Goal: Task Accomplishment & Management: Manage account settings

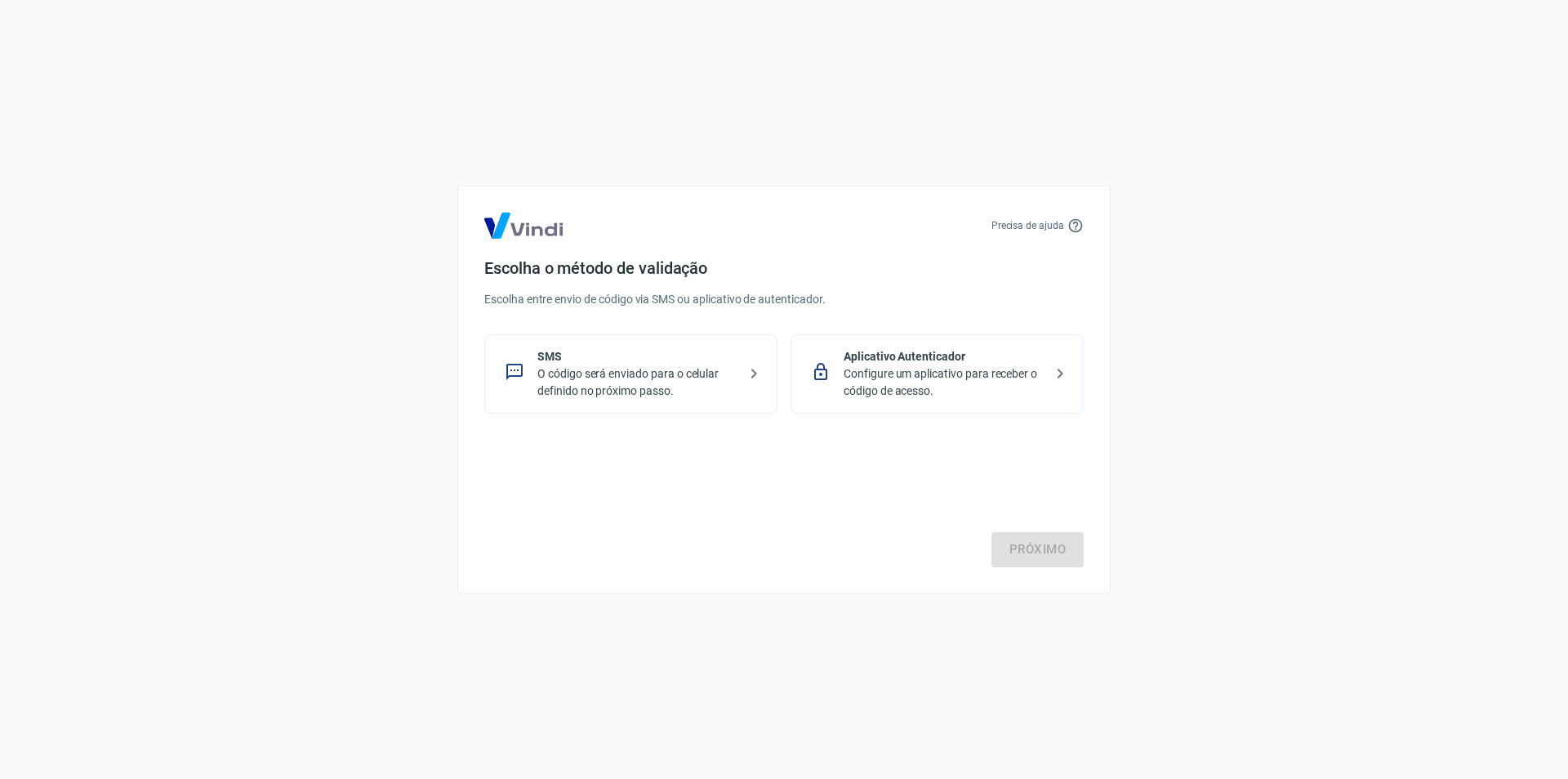
click at [955, 379] on p "Configure um aplicativo para receber o código de acesso." at bounding box center [944, 382] width 200 height 34
click at [1059, 540] on link "Próximo" at bounding box center [1037, 549] width 92 height 34
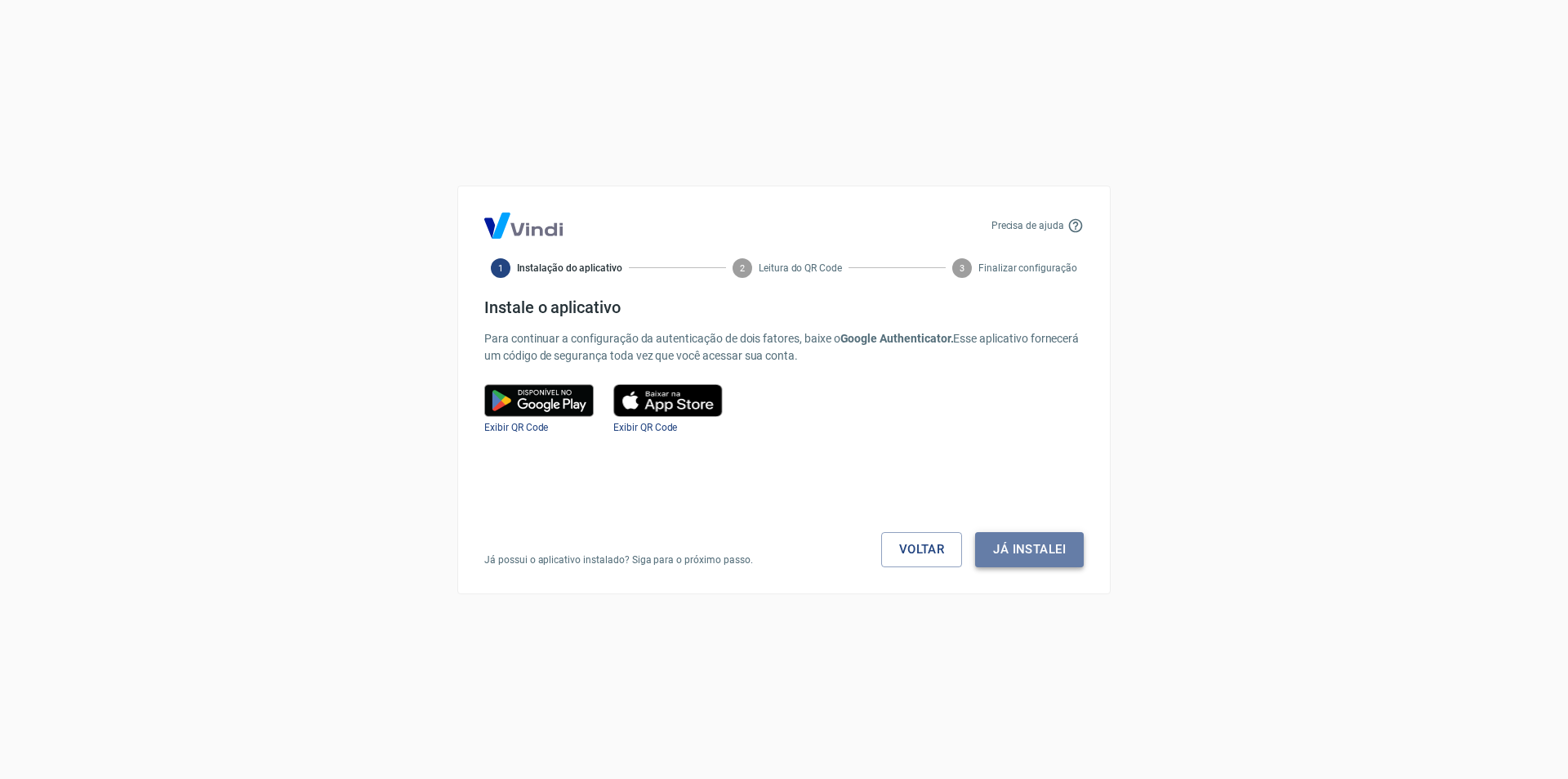
click at [1057, 546] on button "Já instalei" at bounding box center [1030, 549] width 109 height 34
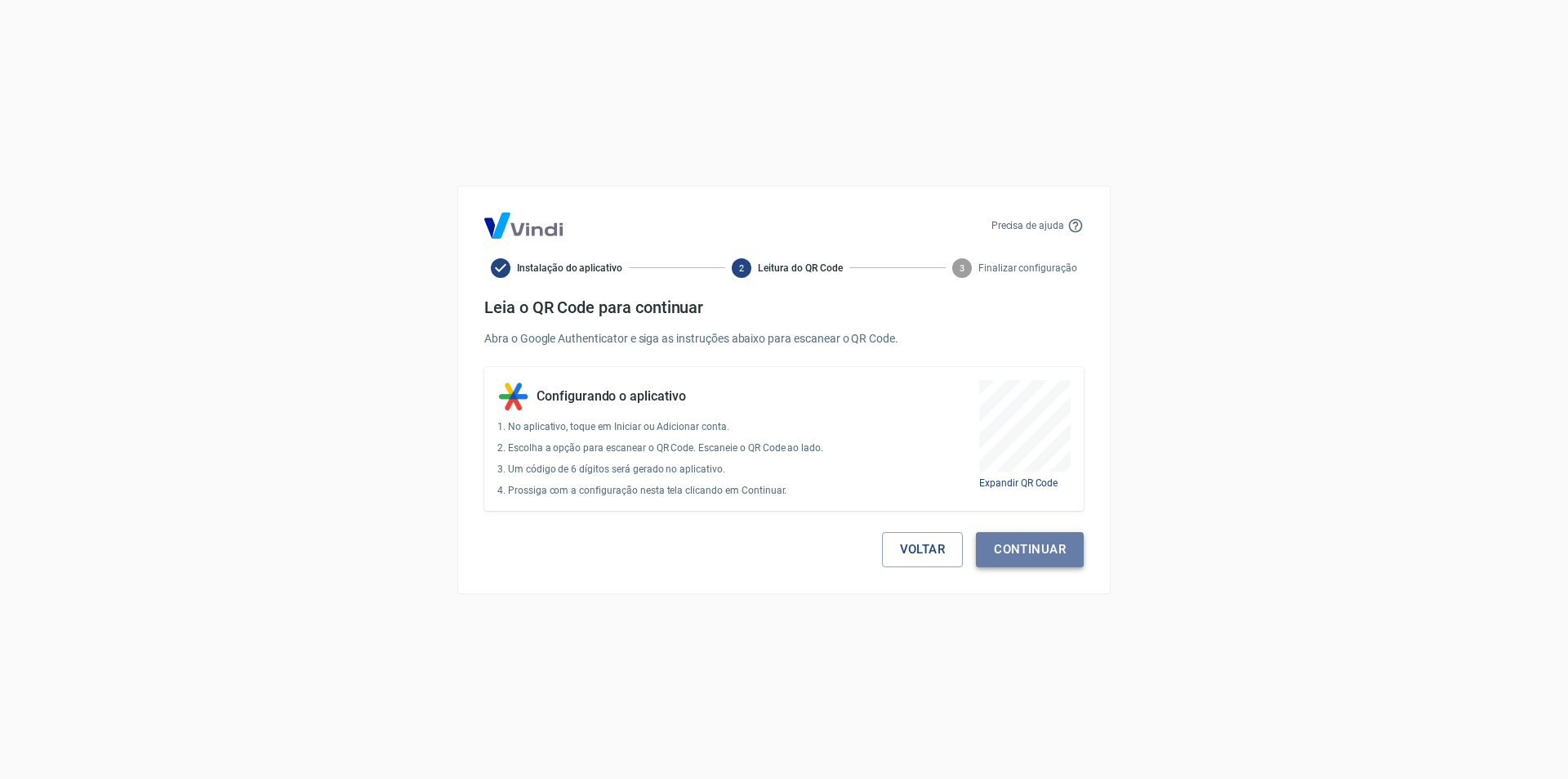
click at [1046, 557] on button "Continuar" at bounding box center [1030, 549] width 108 height 34
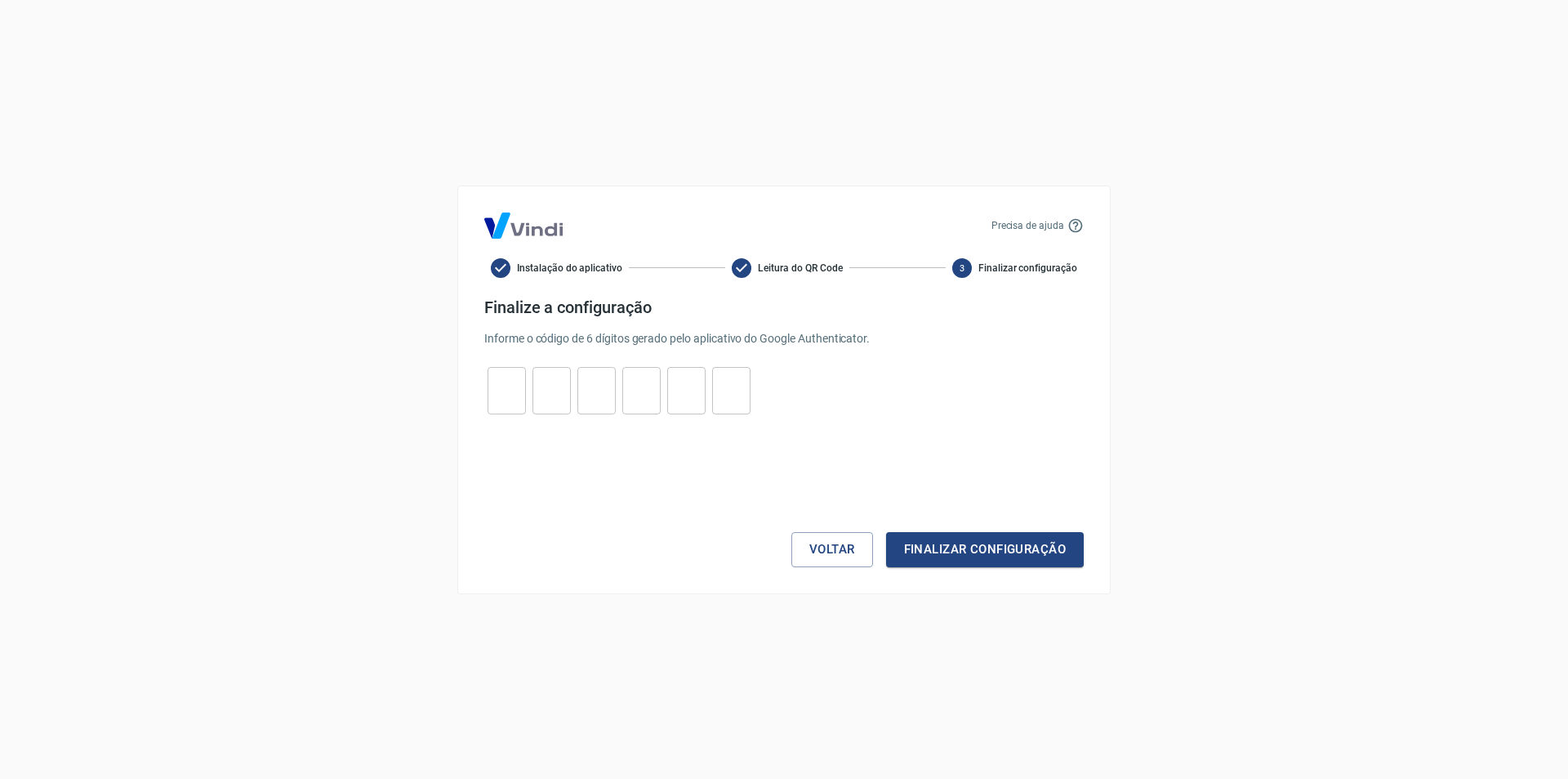
click at [505, 393] on input "tel" at bounding box center [506, 390] width 38 height 35
type input "9"
type input "3"
type input "2"
type input "0"
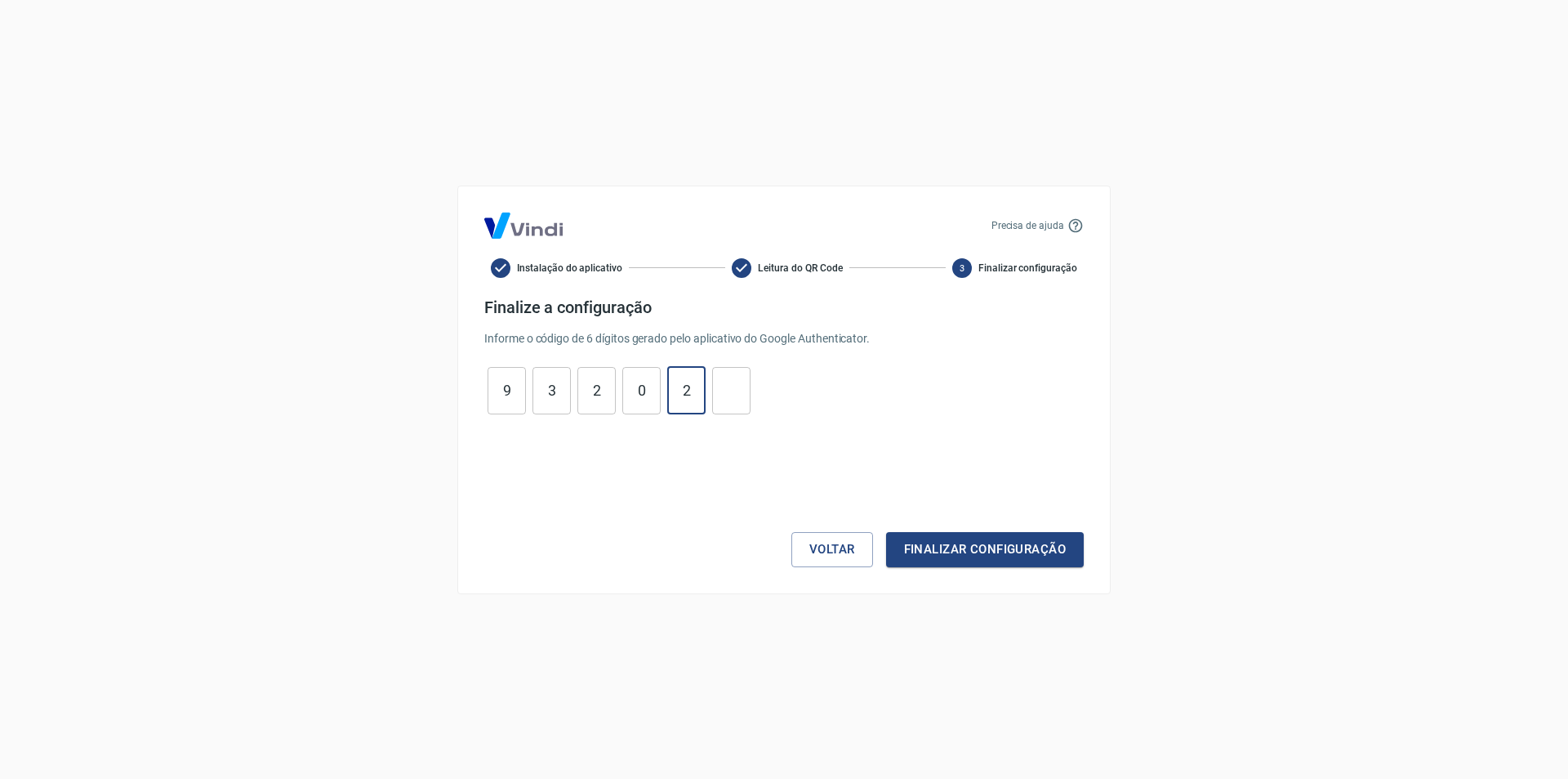
type input "2"
type input "8"
click at [886, 532] on button "Finalizar configuração" at bounding box center [984, 549] width 197 height 34
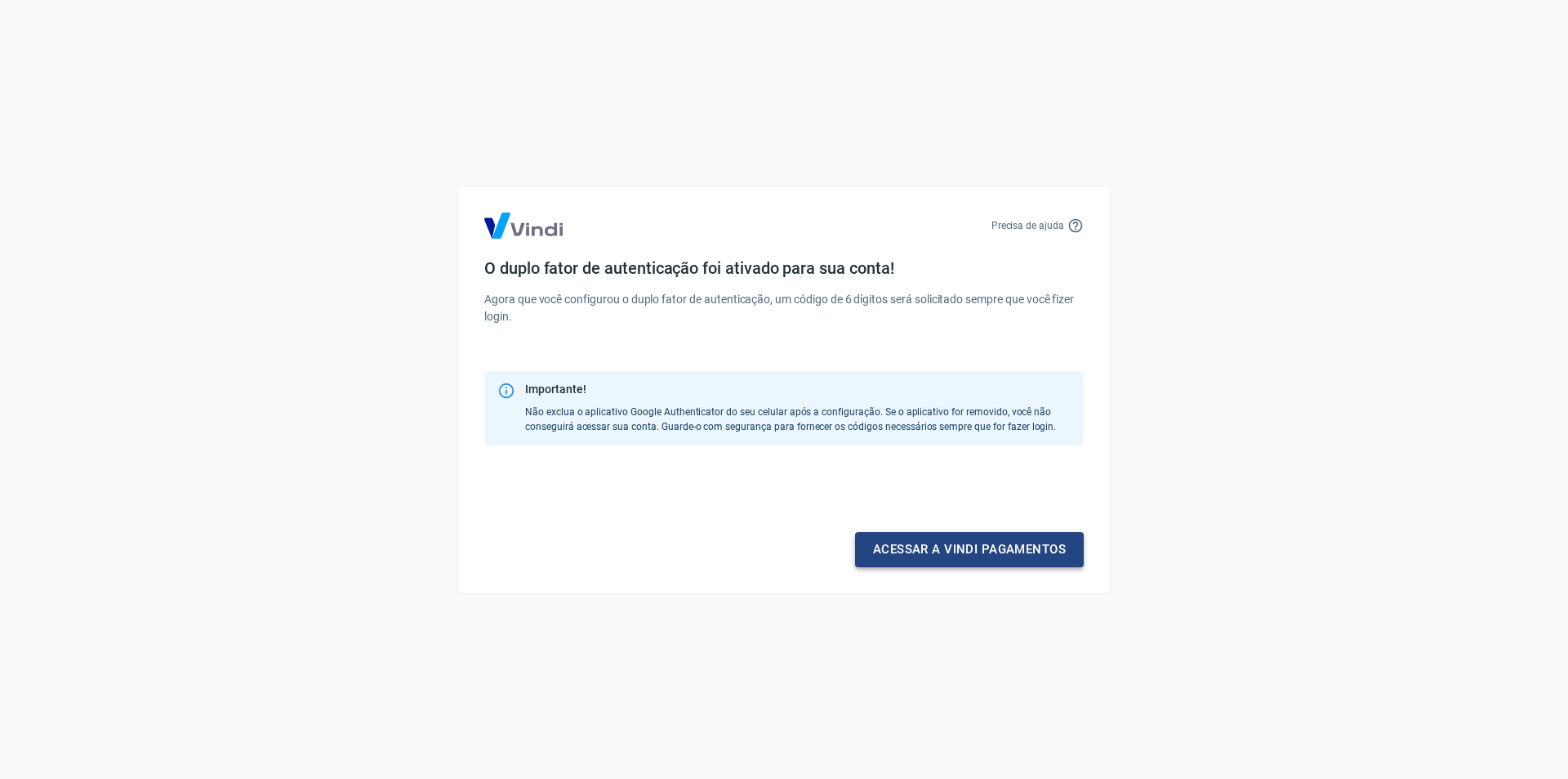
click at [980, 549] on link "Acessar a Vindi pagamentos" at bounding box center [970, 549] width 229 height 34
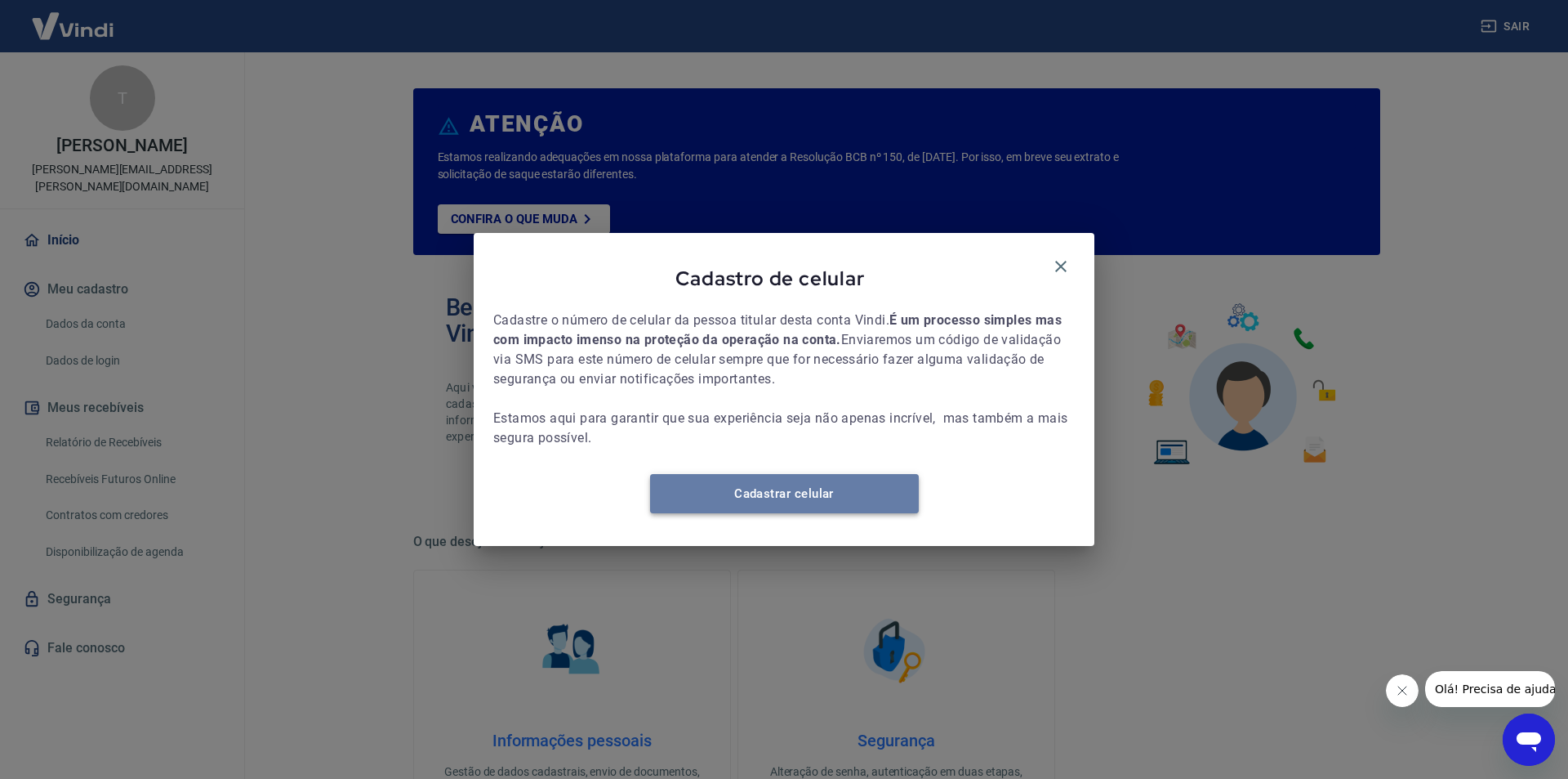
click at [786, 504] on link "Cadastrar celular" at bounding box center [784, 493] width 269 height 39
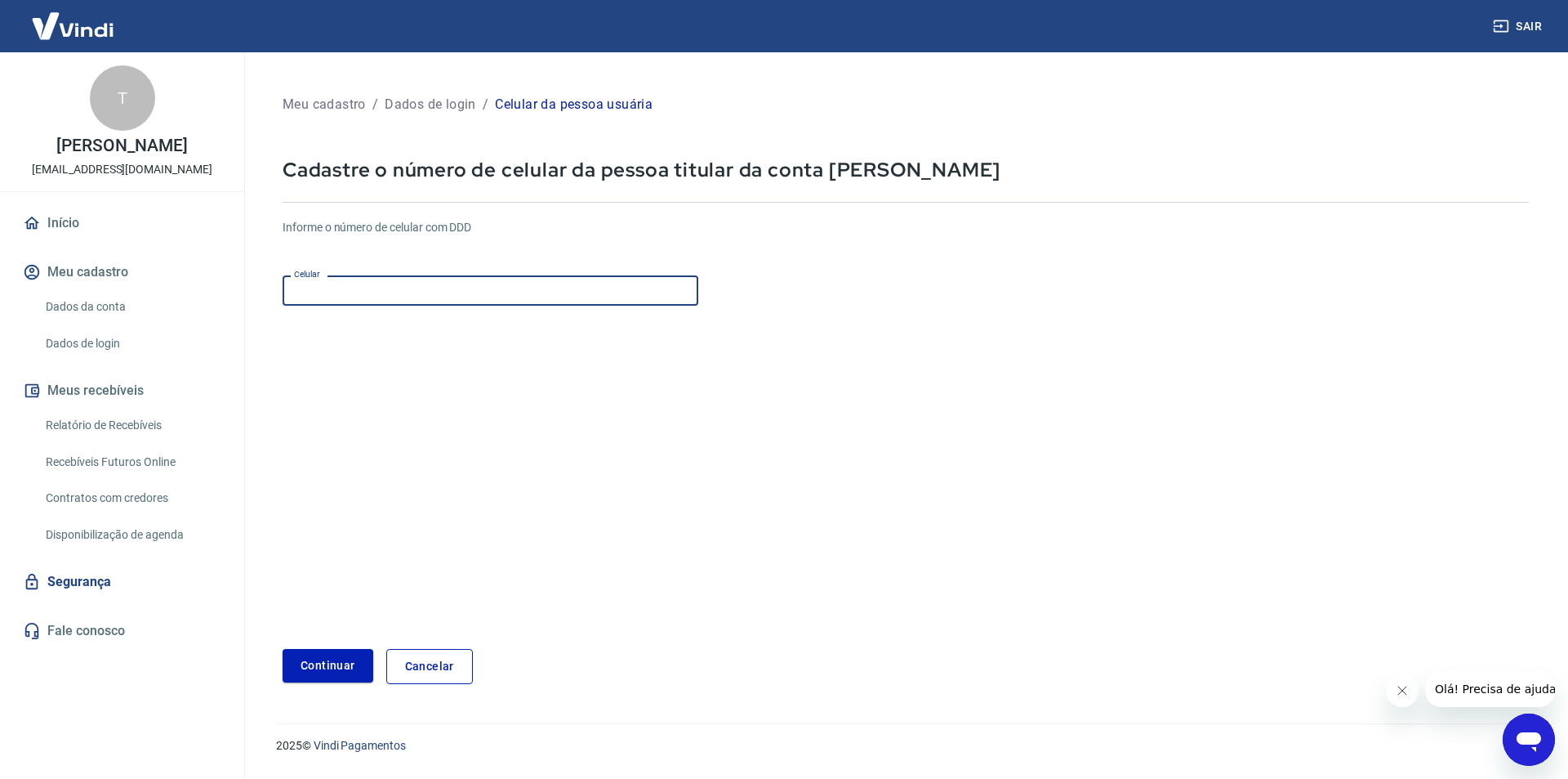
click at [410, 290] on input "Celular" at bounding box center [490, 290] width 416 height 30
type input "[PHONE_NUMBER]"
click at [313, 672] on button "Continuar" at bounding box center [328, 665] width 91 height 33
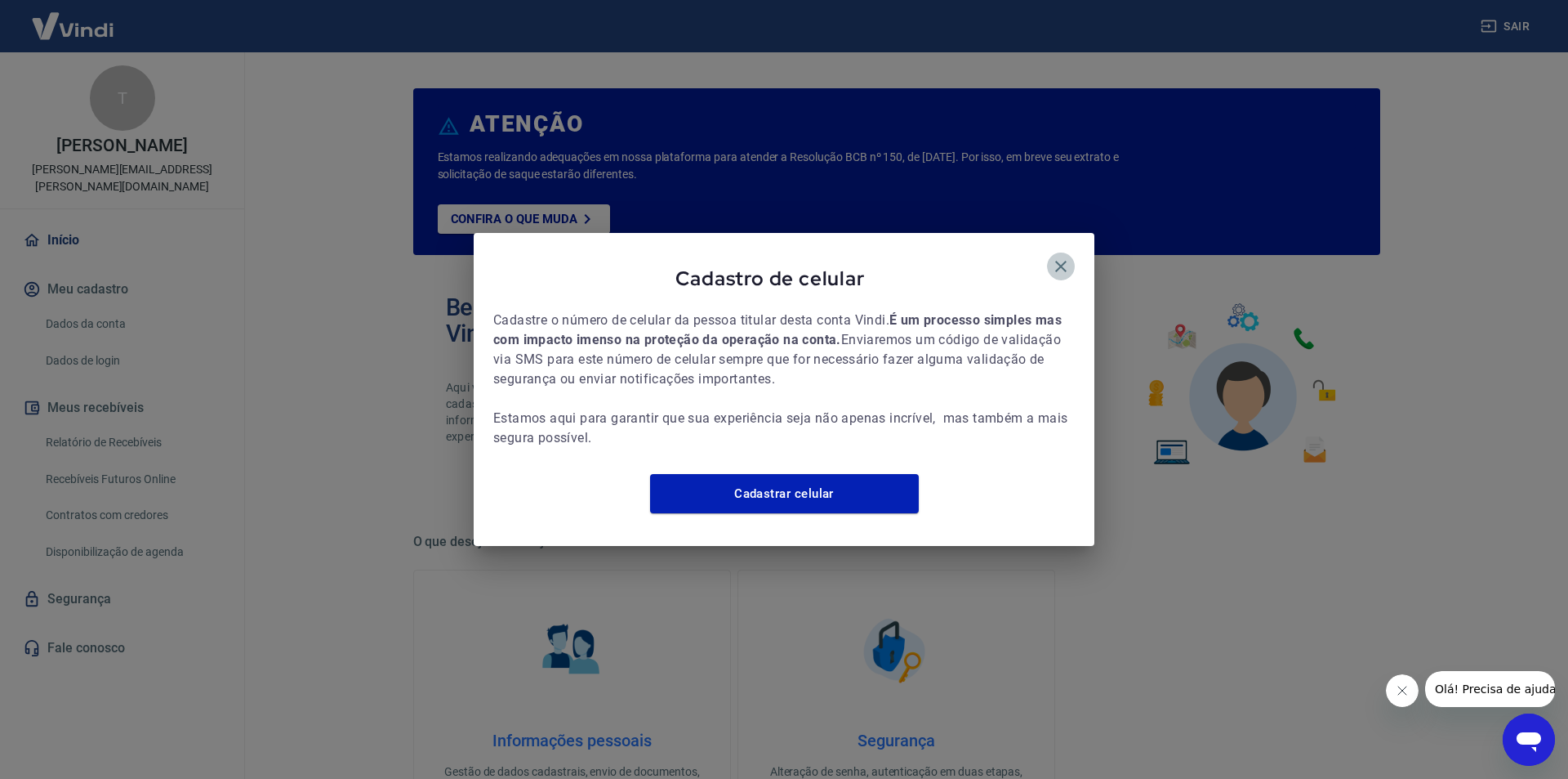
click at [1058, 261] on icon "button" at bounding box center [1061, 266] width 12 height 12
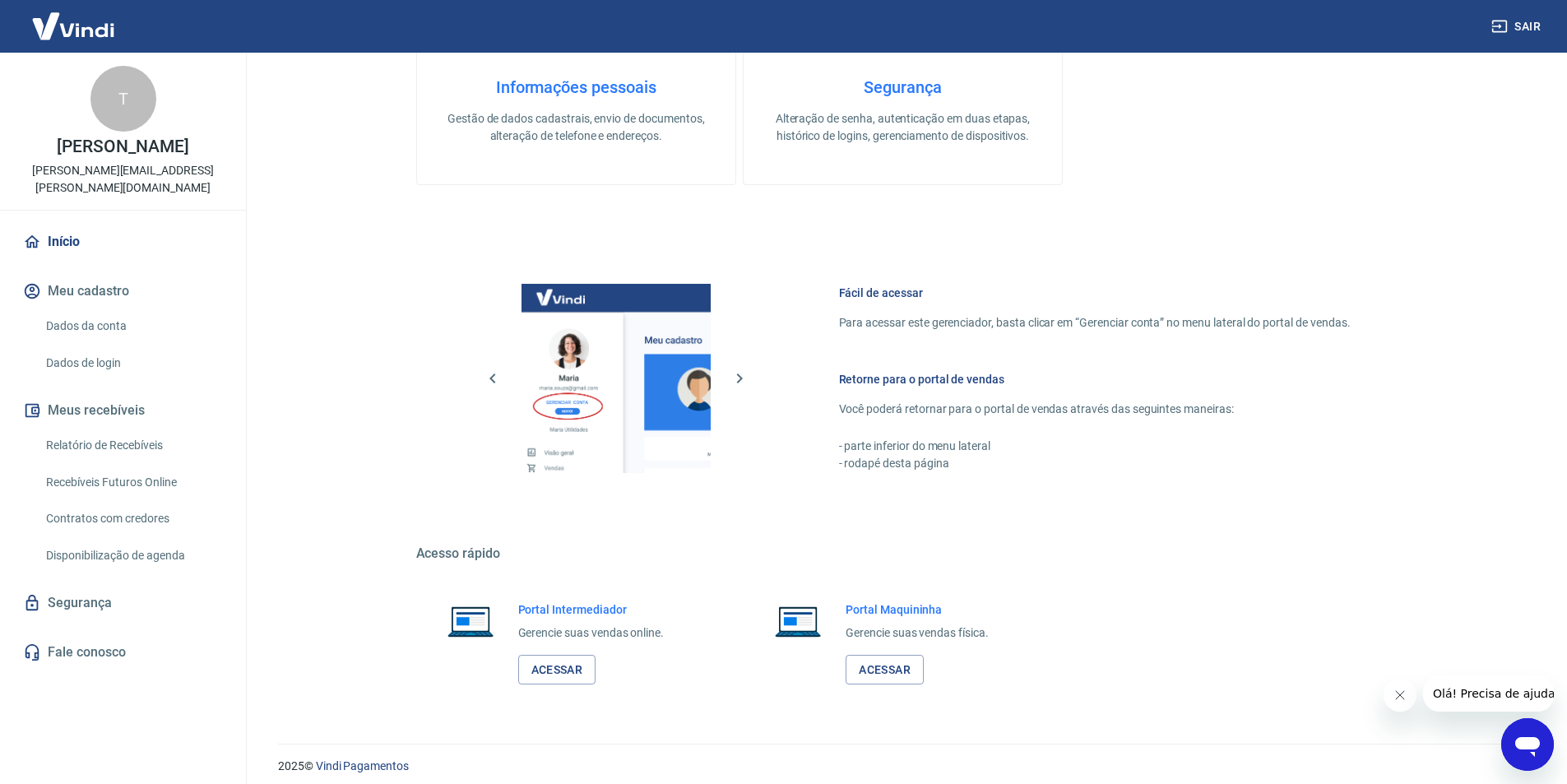
scroll to position [669, 0]
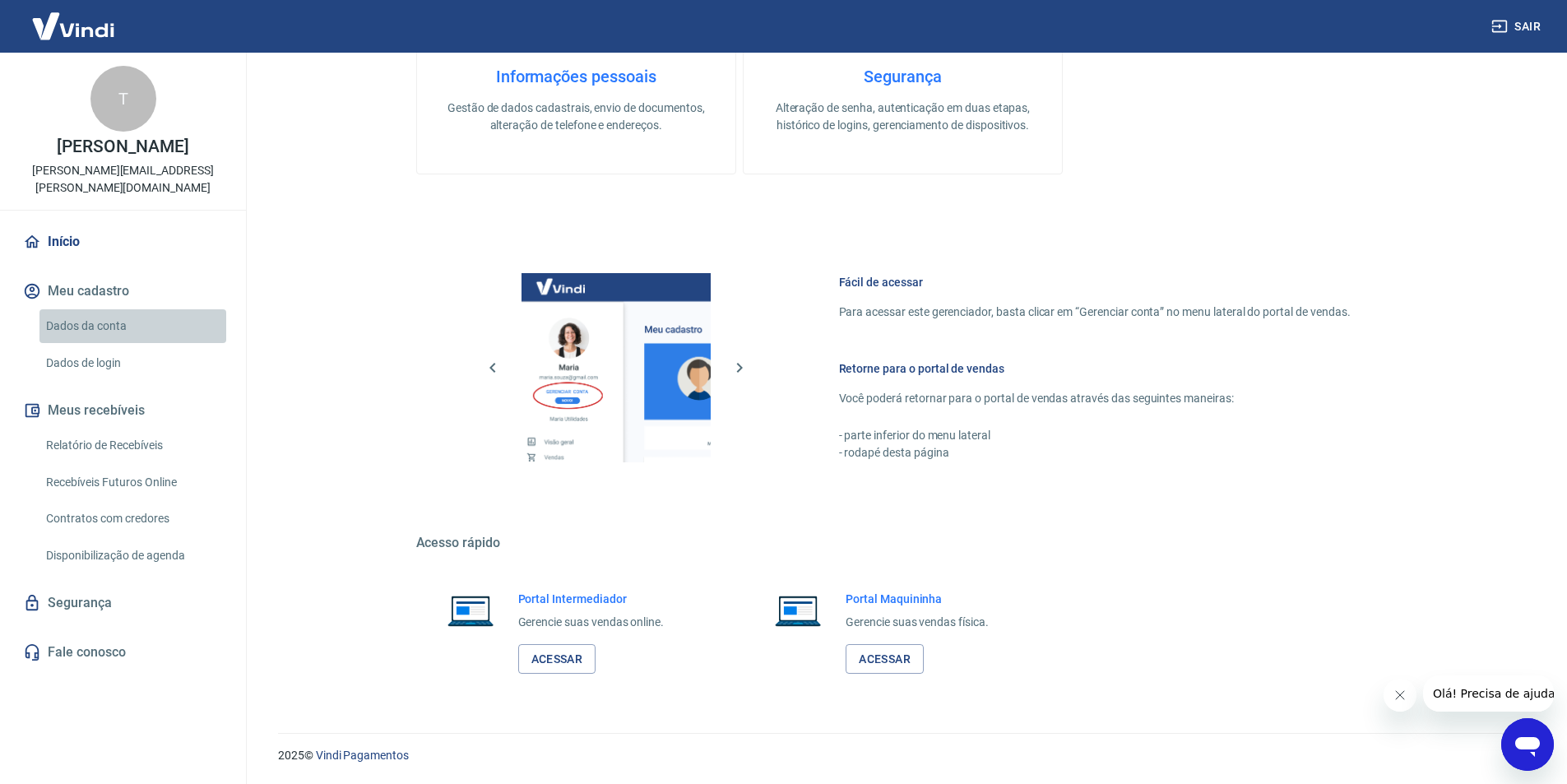
click at [93, 309] on link "Dados da conta" at bounding box center [133, 325] width 187 height 33
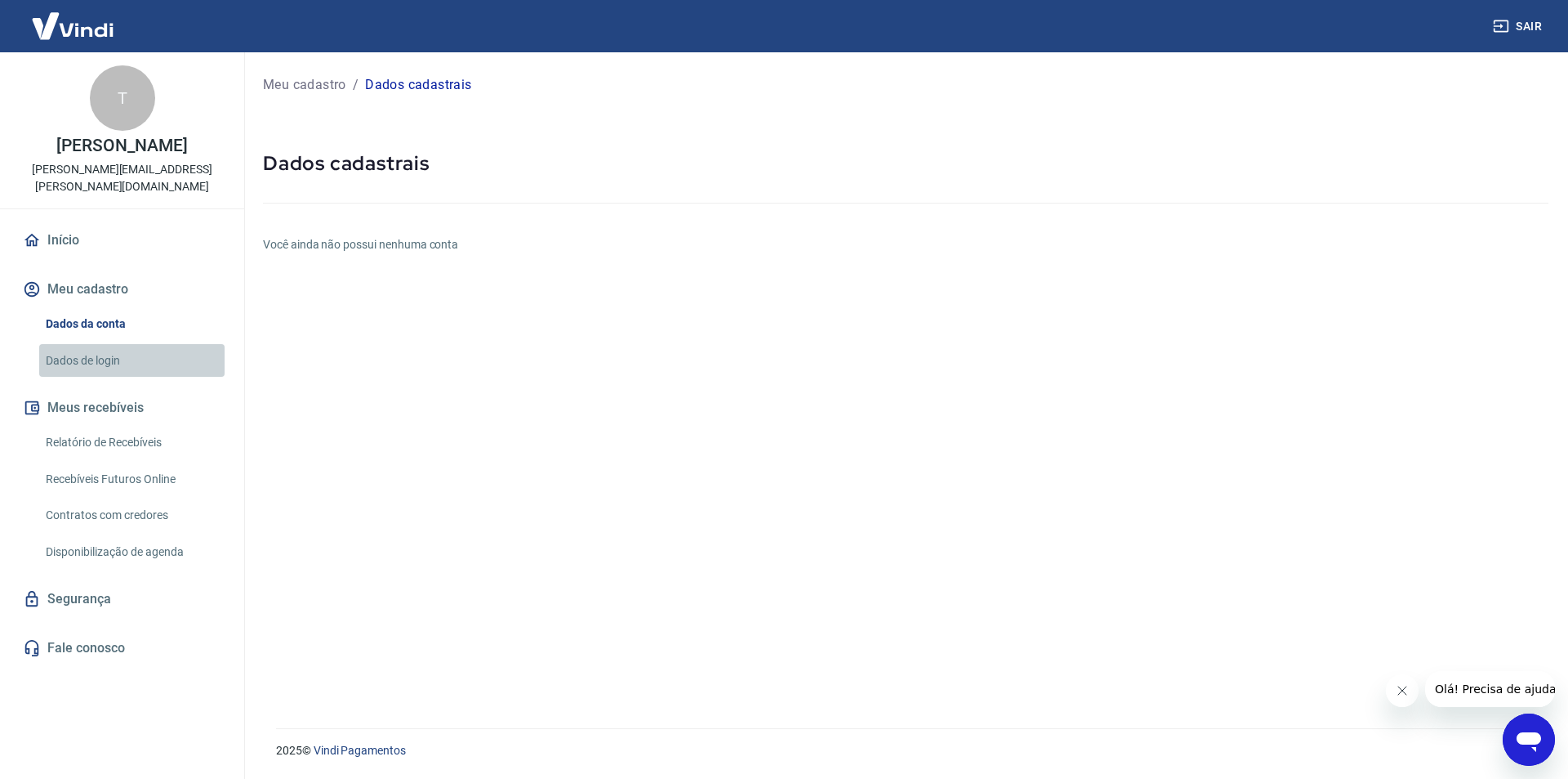
click at [85, 347] on link "Dados de login" at bounding box center [132, 360] width 186 height 33
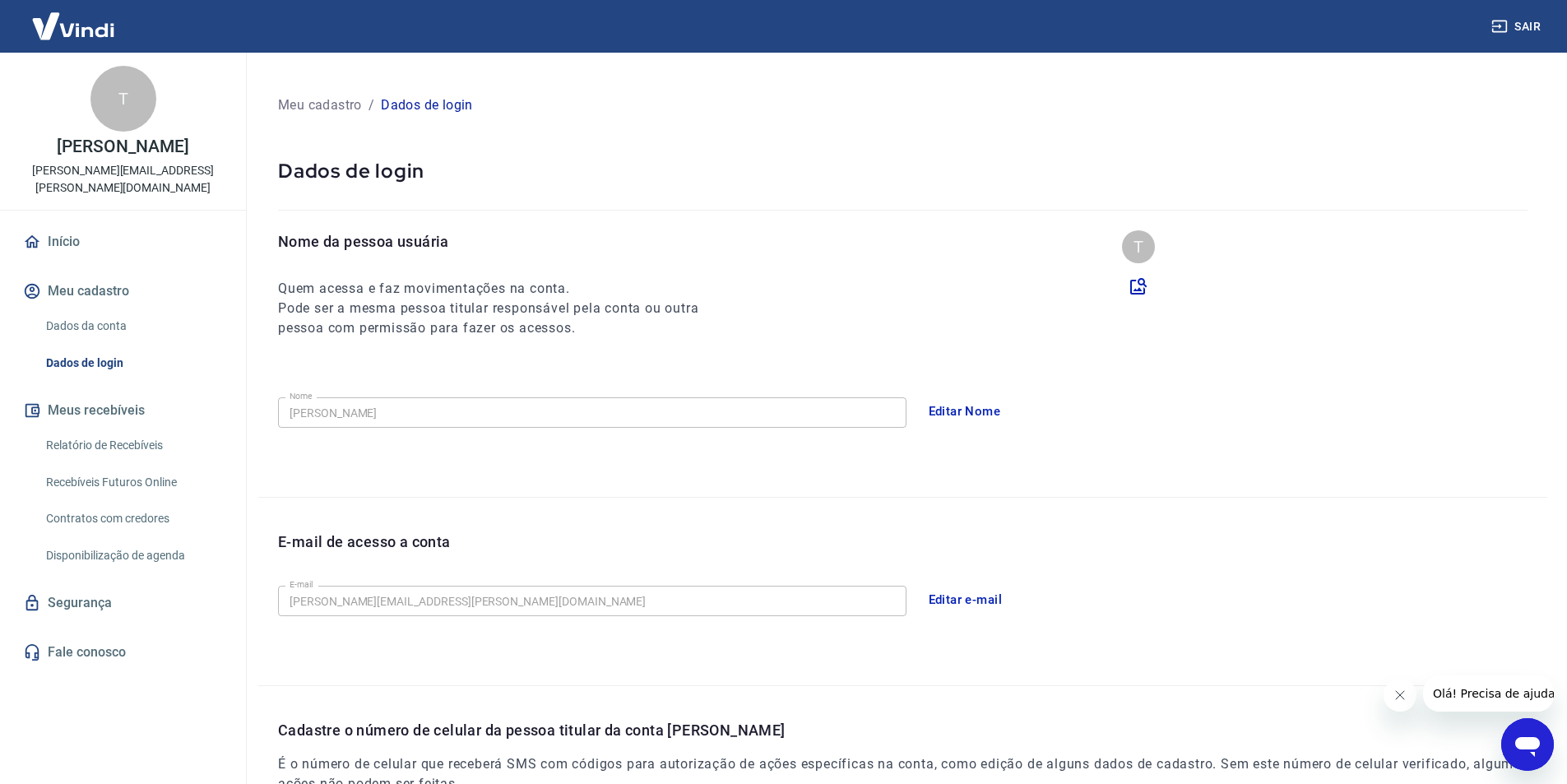
click at [94, 309] on link "Dados da conta" at bounding box center [133, 325] width 187 height 33
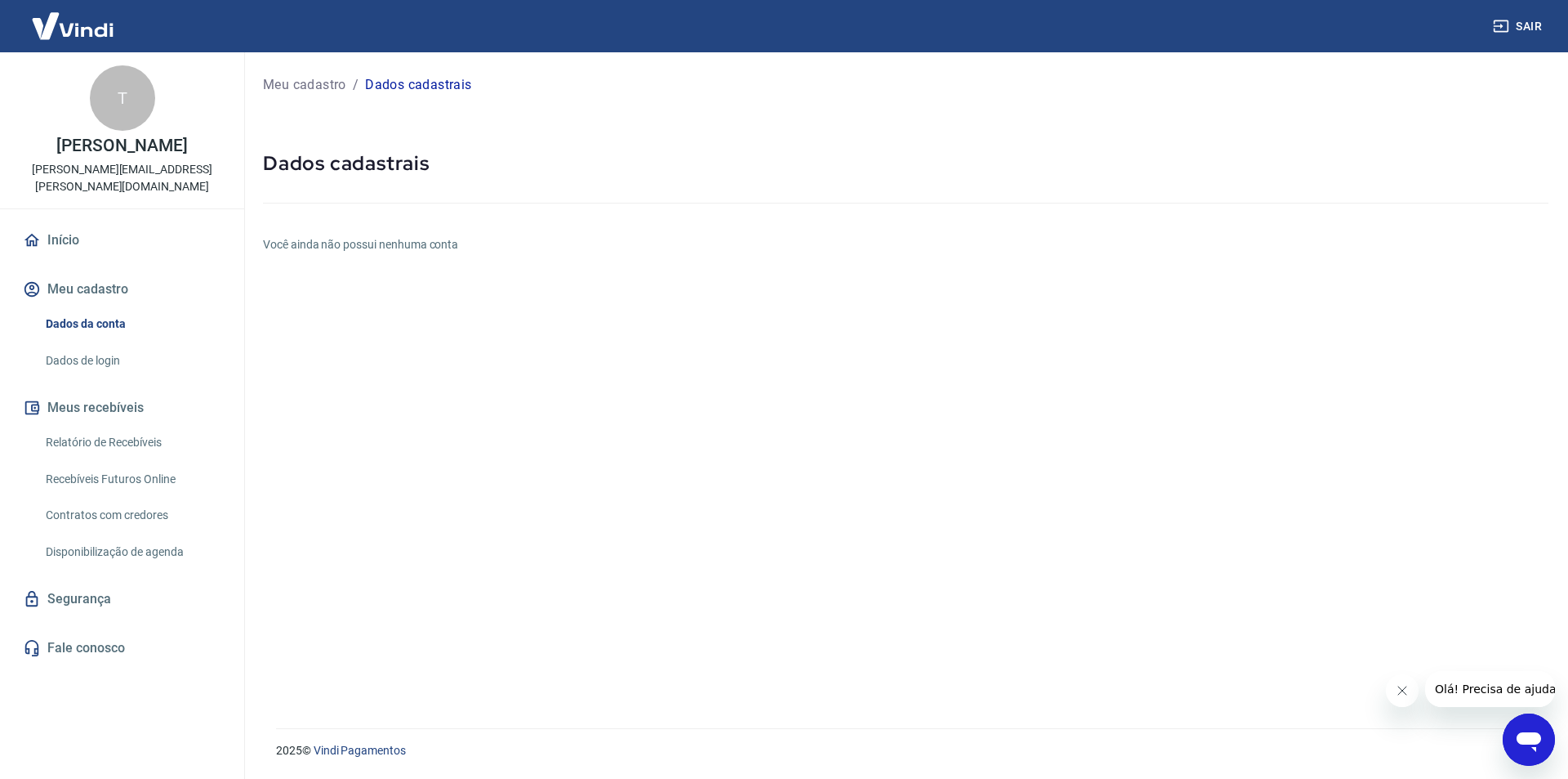
click at [1527, 725] on icon "Abrir janela de mensagens" at bounding box center [1529, 739] width 29 height 29
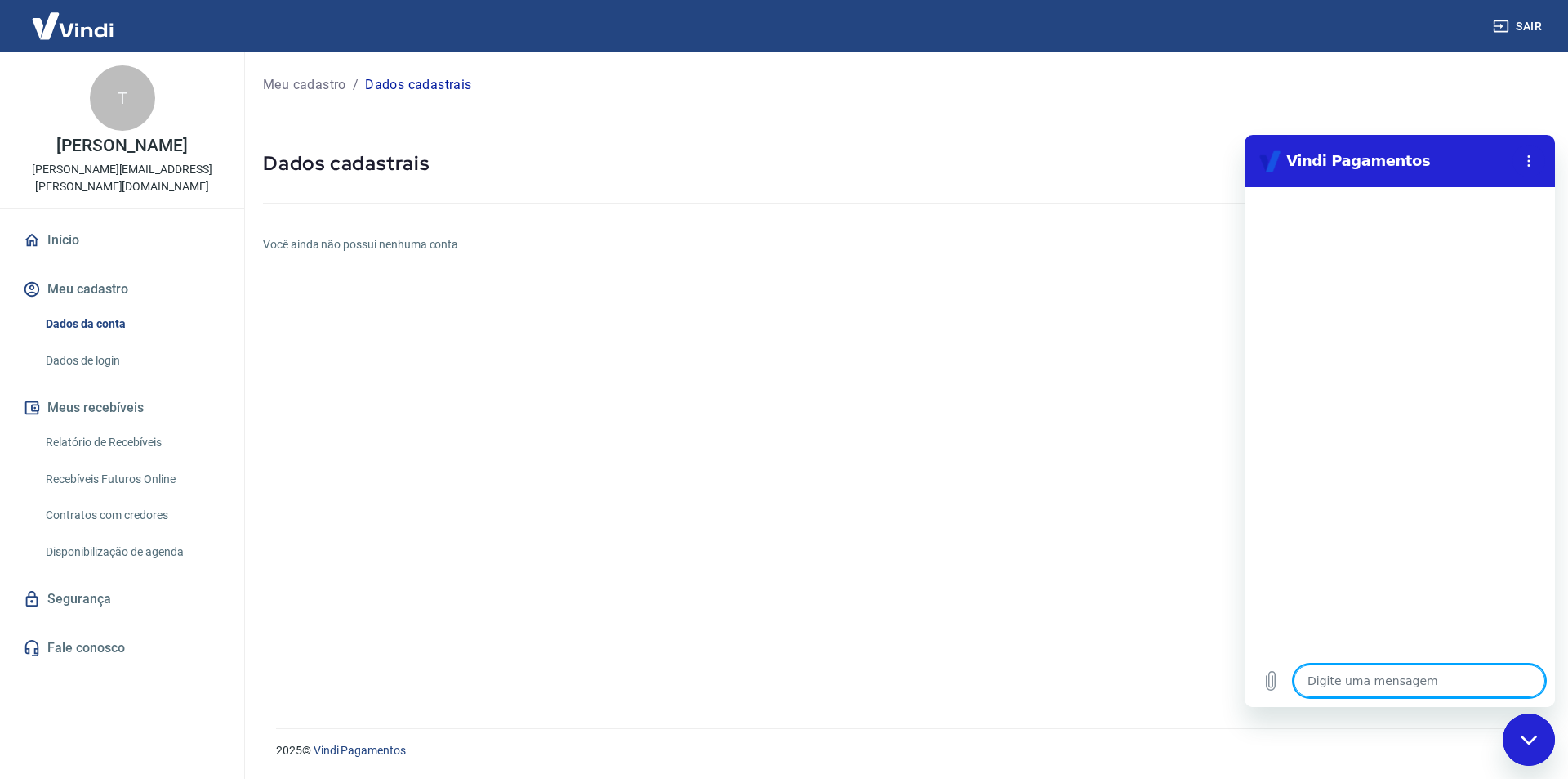
type textarea "x"
click at [1355, 687] on textarea at bounding box center [1420, 681] width 252 height 33
type textarea "o"
type textarea "x"
type textarea "ol"
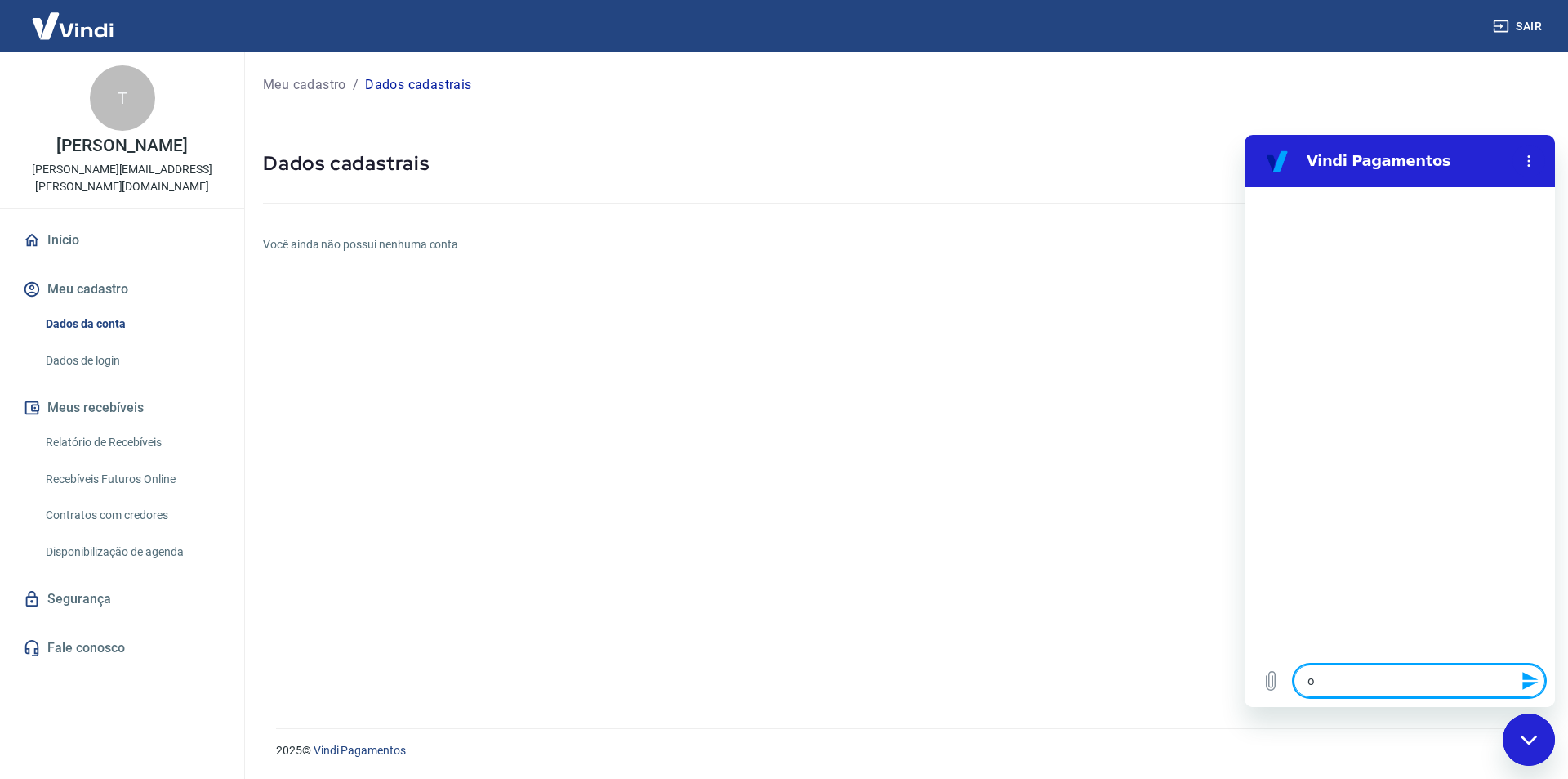
type textarea "x"
type textarea "olá"
type textarea "x"
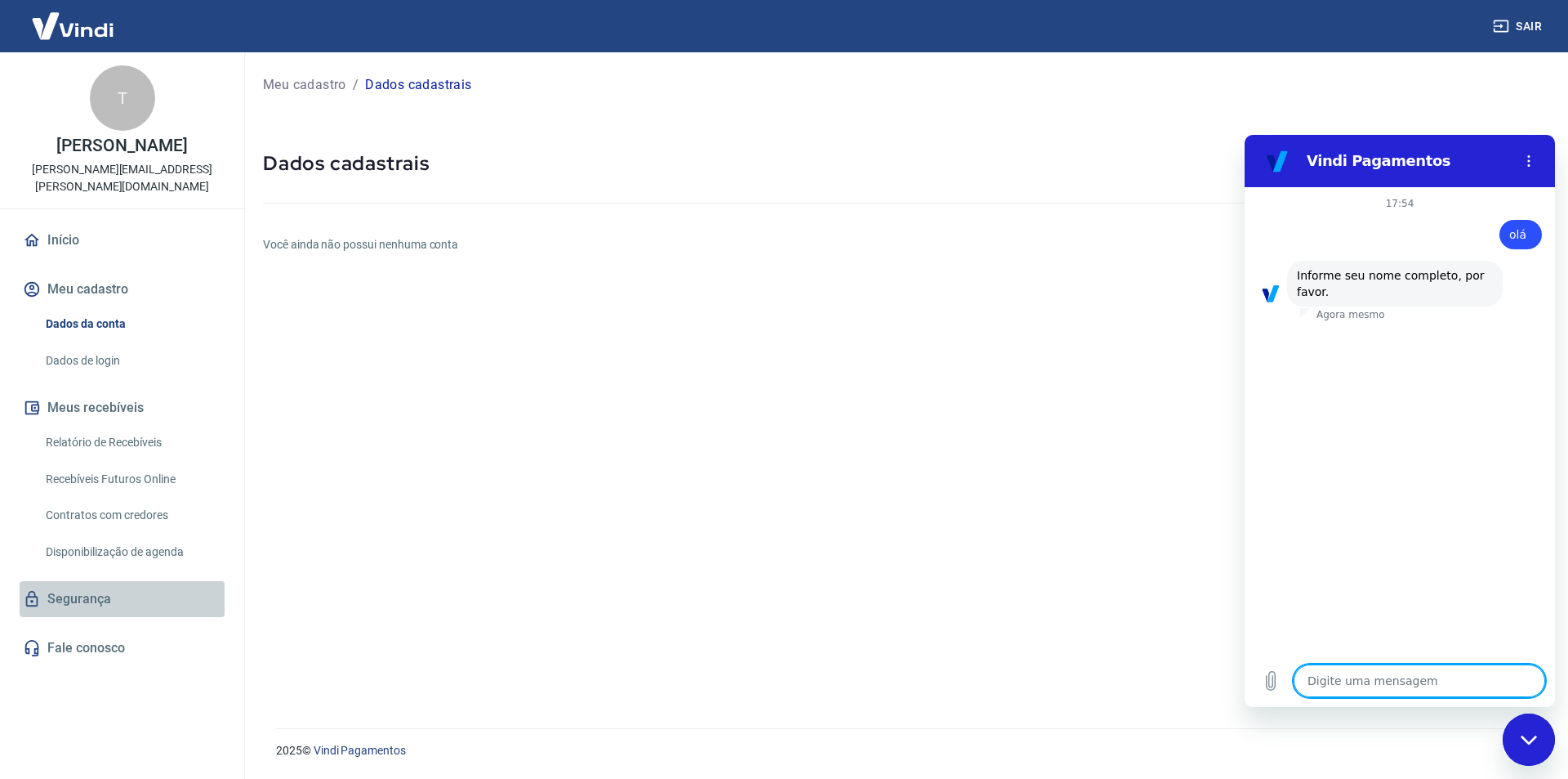
click at [119, 581] on link "Segurança" at bounding box center [122, 599] width 205 height 36
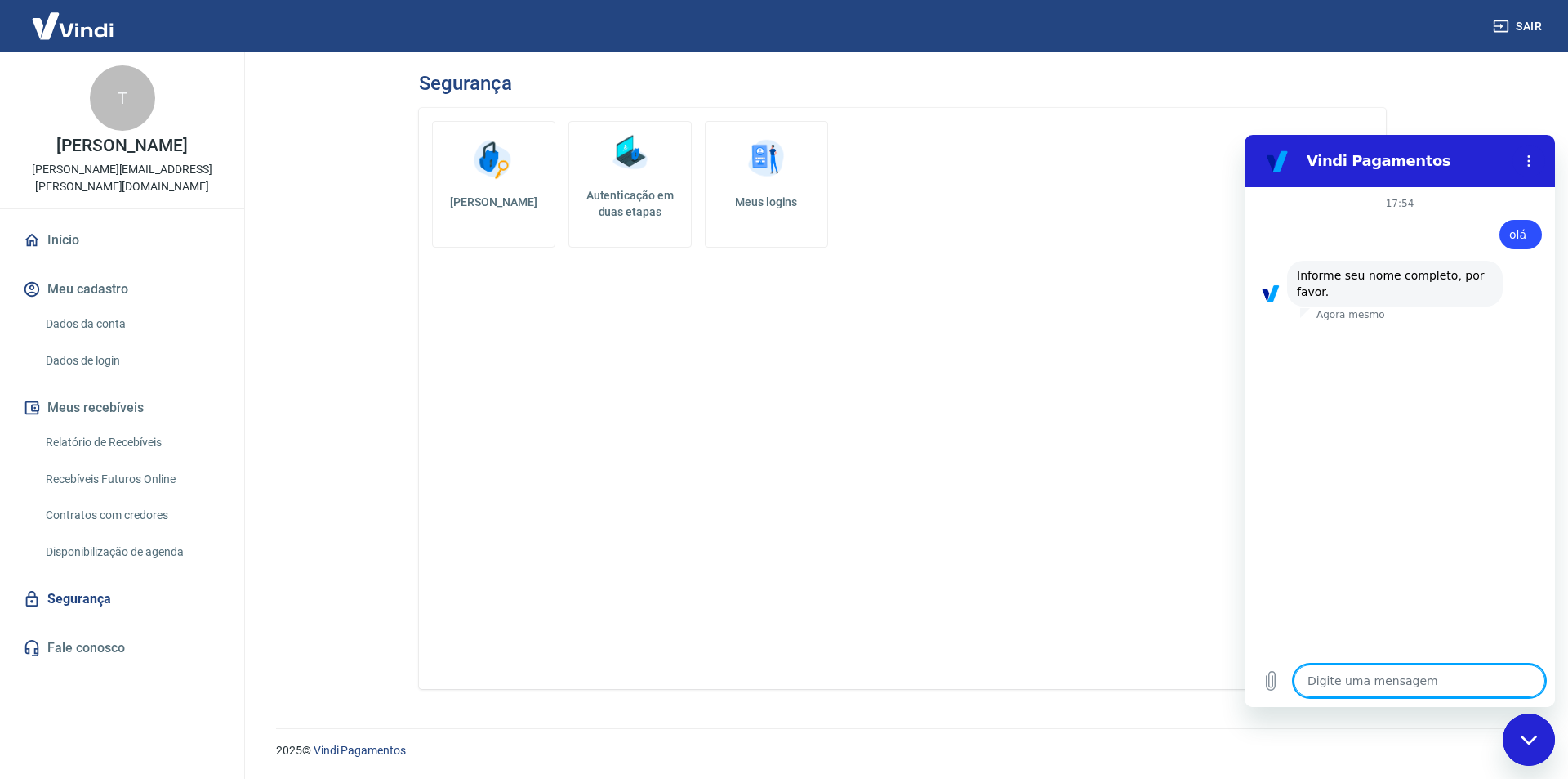
click at [1363, 674] on textarea at bounding box center [1420, 681] width 252 height 33
type textarea "x"
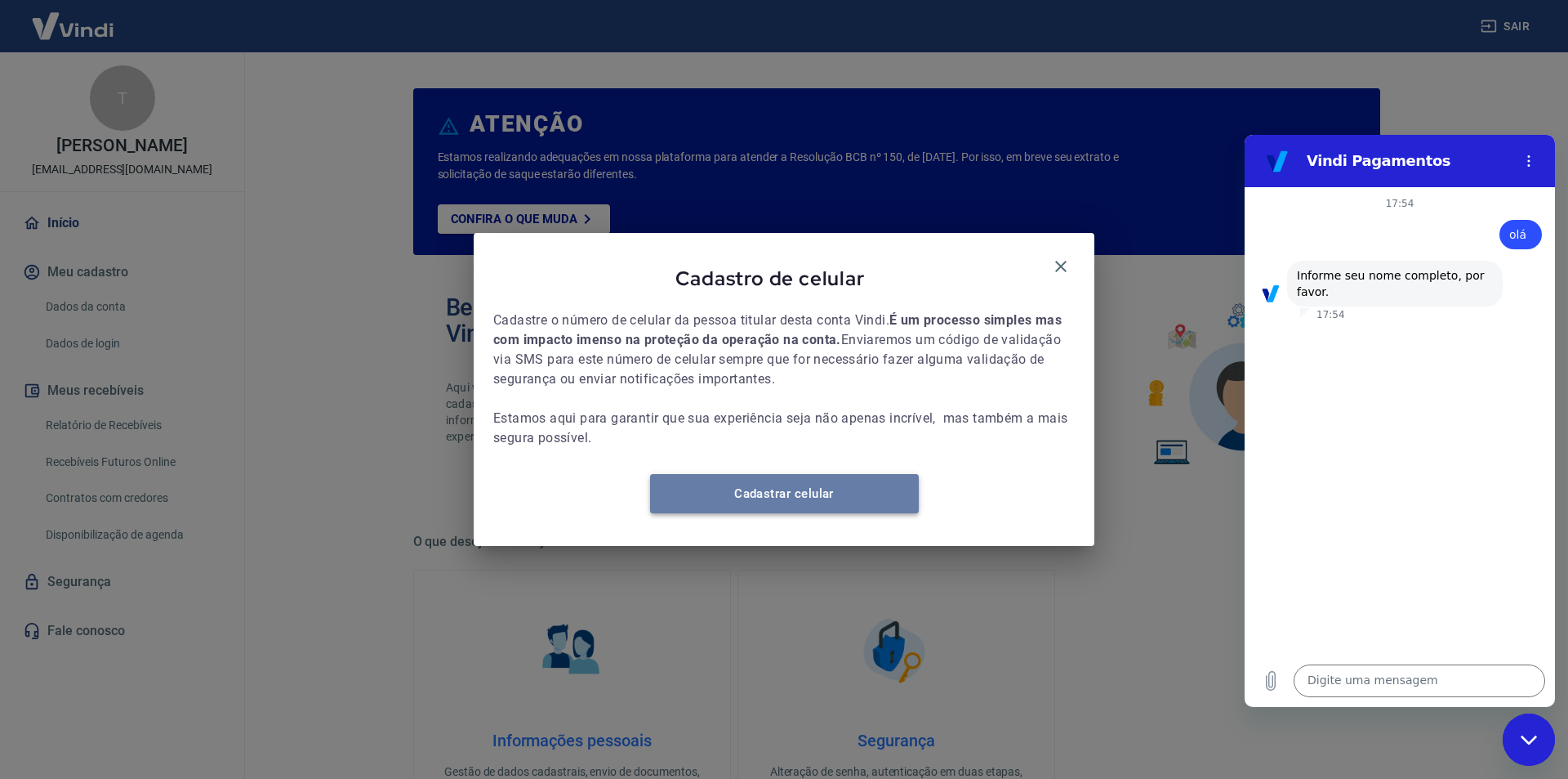
click at [761, 495] on link "Cadastrar celular" at bounding box center [784, 493] width 269 height 39
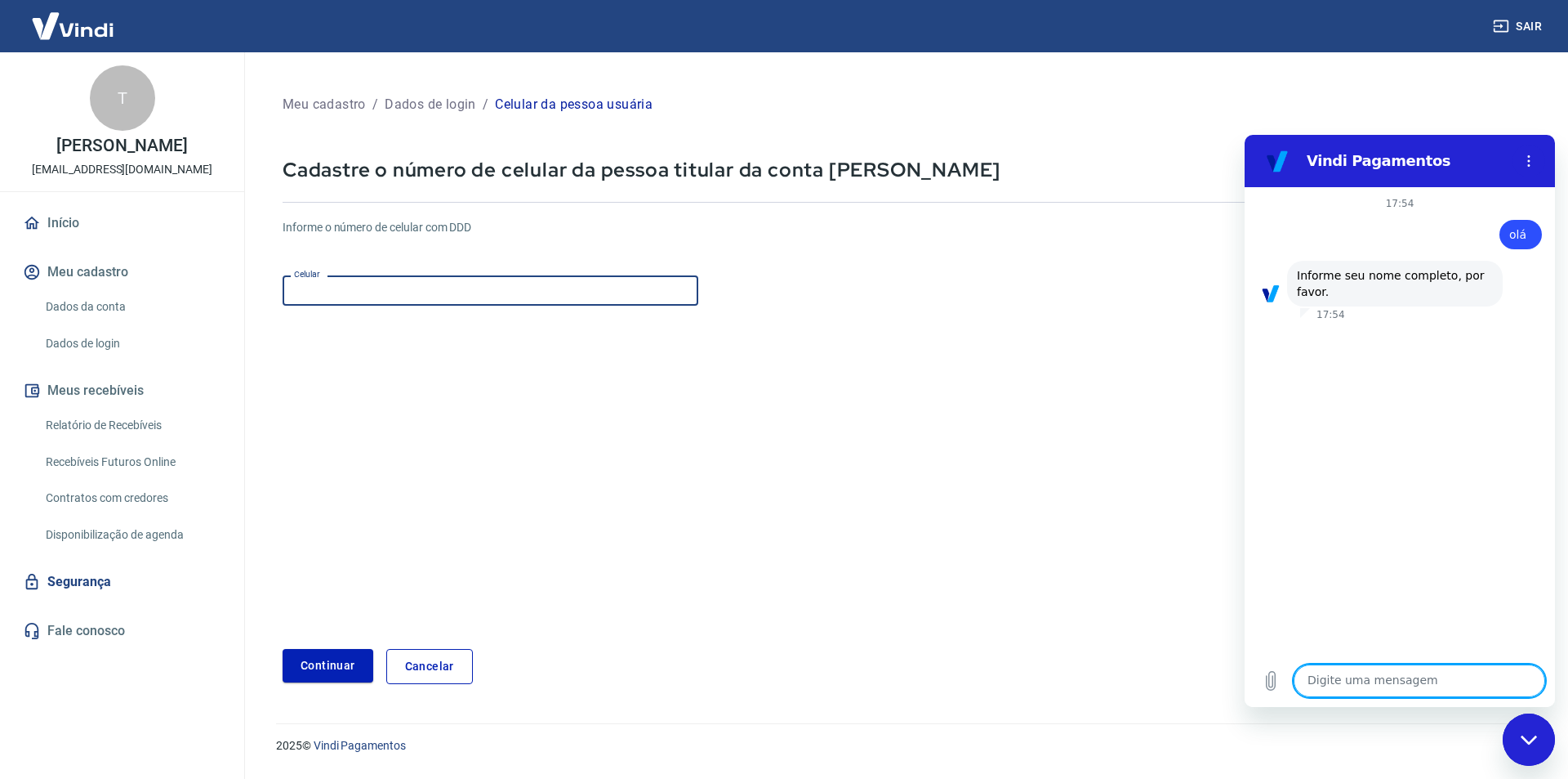
click at [354, 306] on input "Celular" at bounding box center [490, 290] width 416 height 30
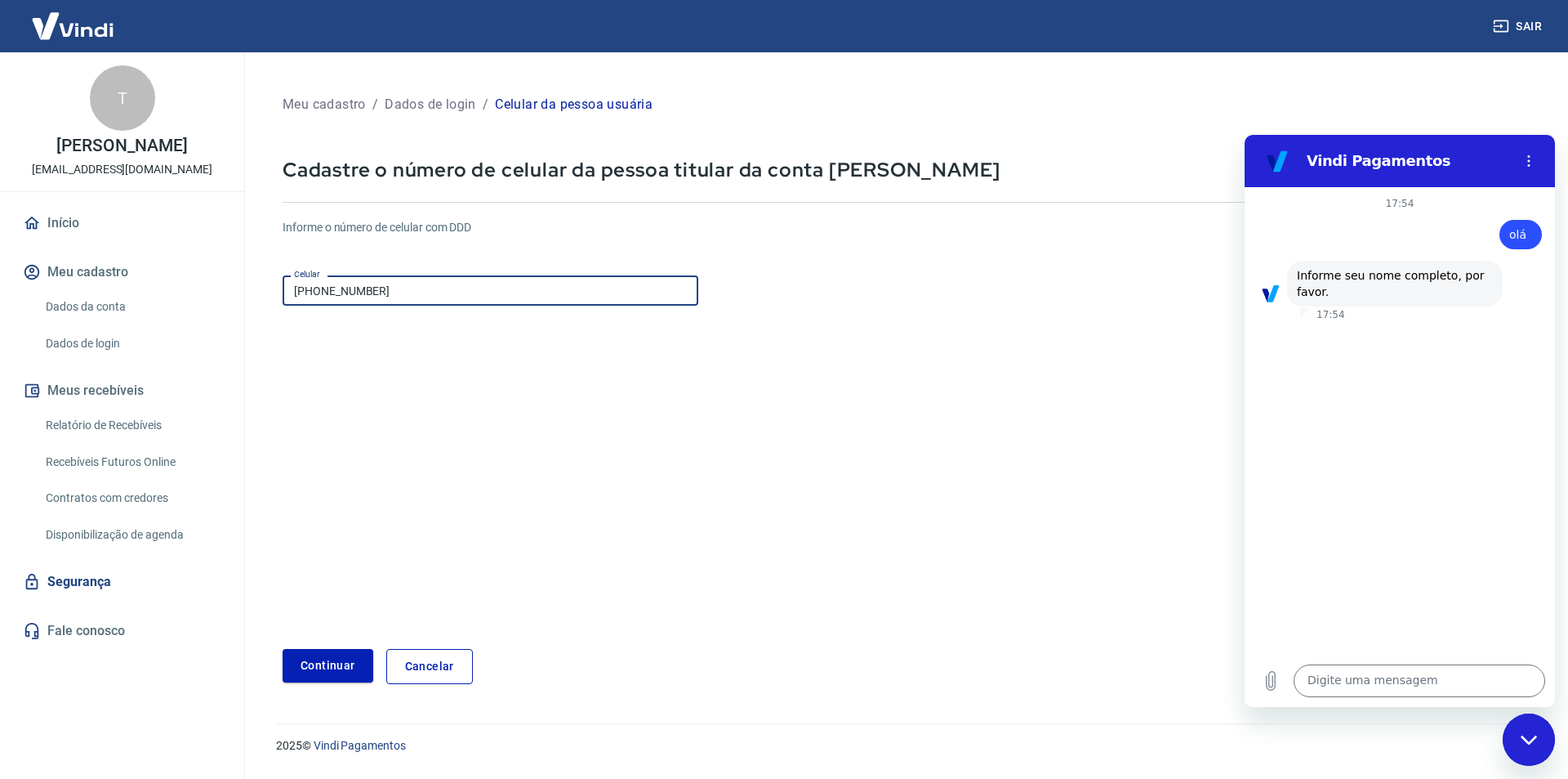
click at [318, 288] on input "[PHONE_NUMBER]" at bounding box center [490, 290] width 416 height 30
click at [323, 289] on input "[PHONE_NUMBER]" at bounding box center [490, 290] width 416 height 30
click at [317, 673] on button "Continuar" at bounding box center [328, 665] width 91 height 33
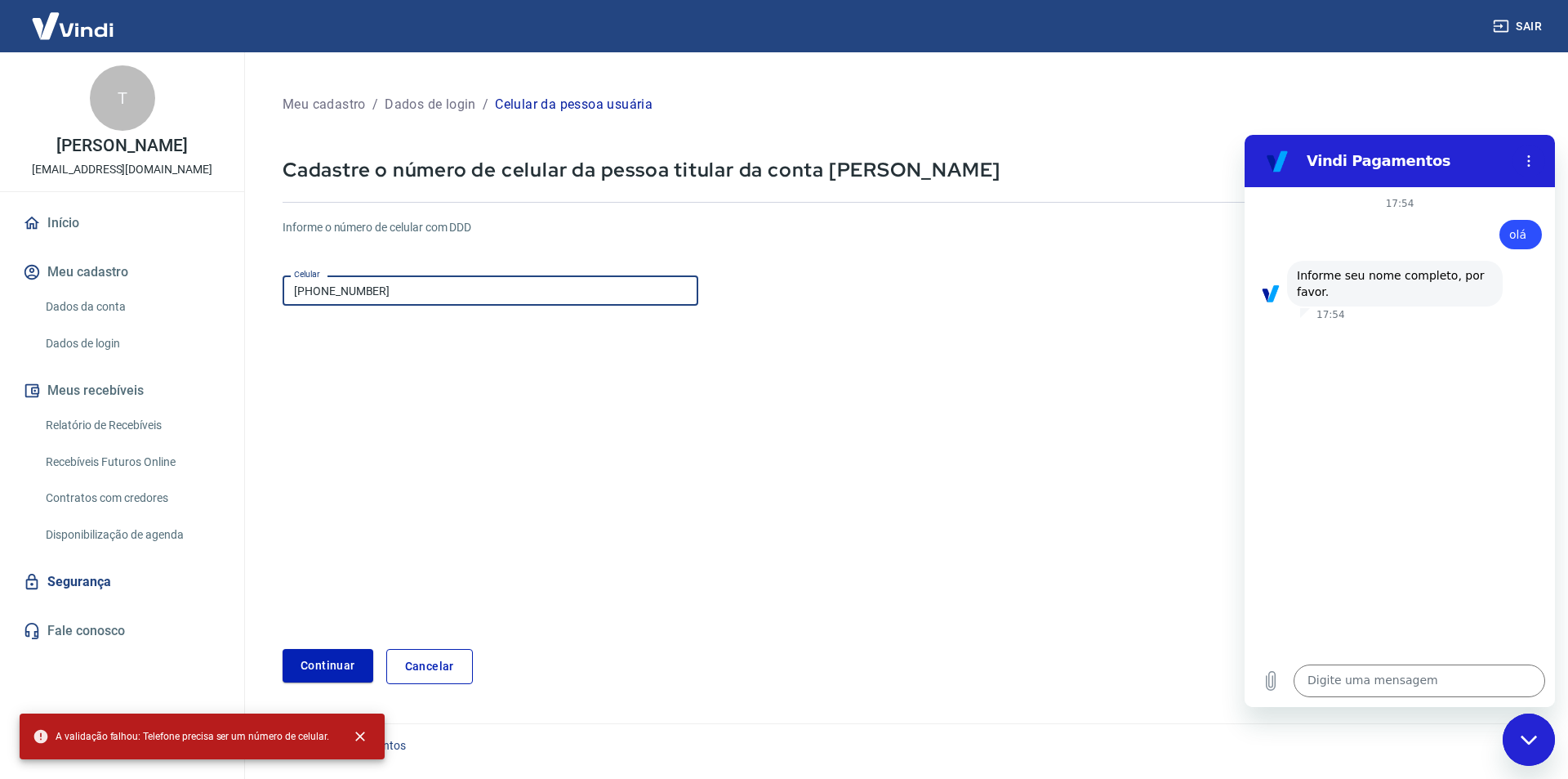
click at [318, 292] on input "(31) 8866-5747" at bounding box center [490, 290] width 416 height 30
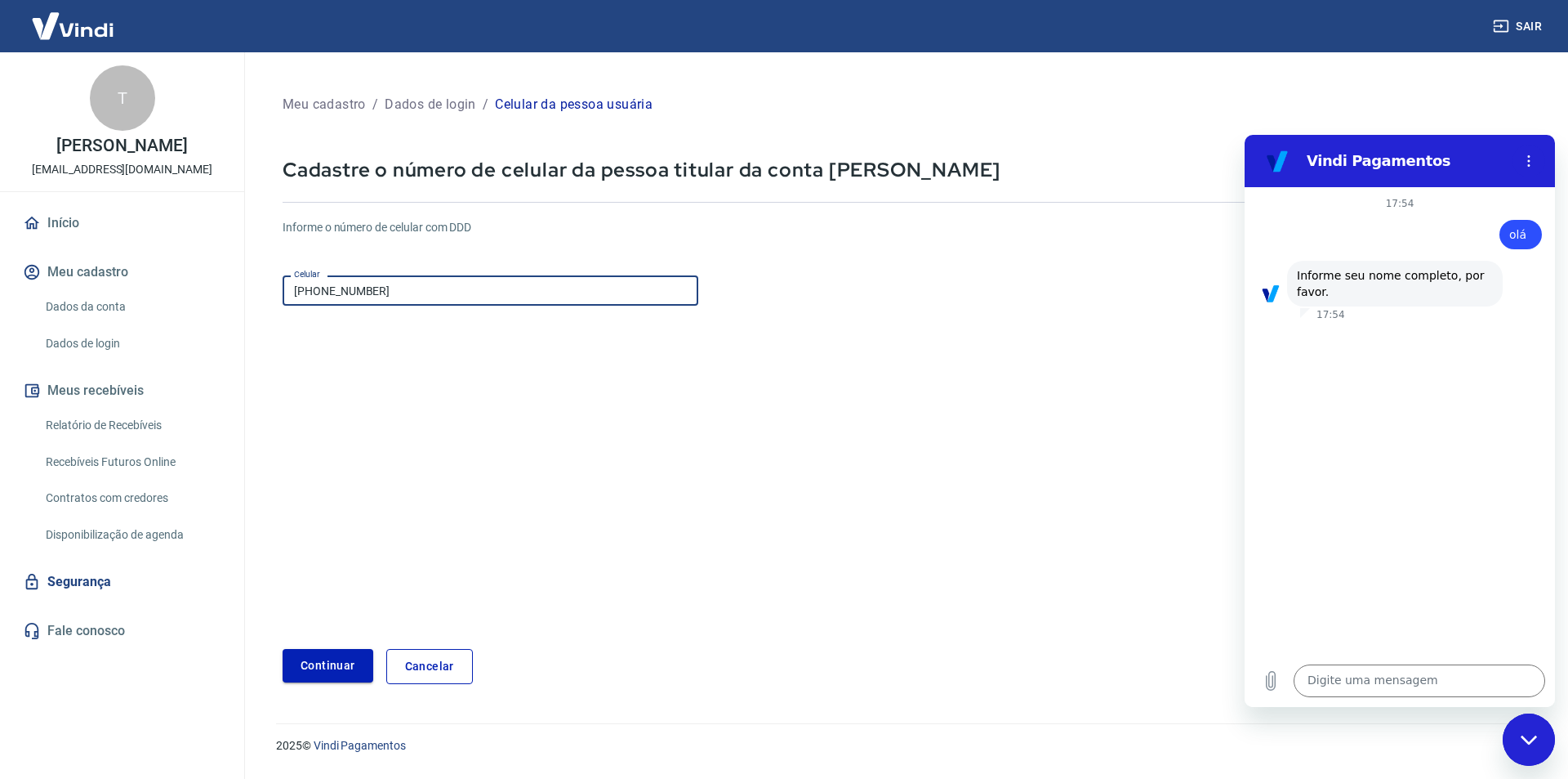
type input "[PHONE_NUMBER]"
click at [339, 666] on button "Continuar" at bounding box center [328, 665] width 91 height 33
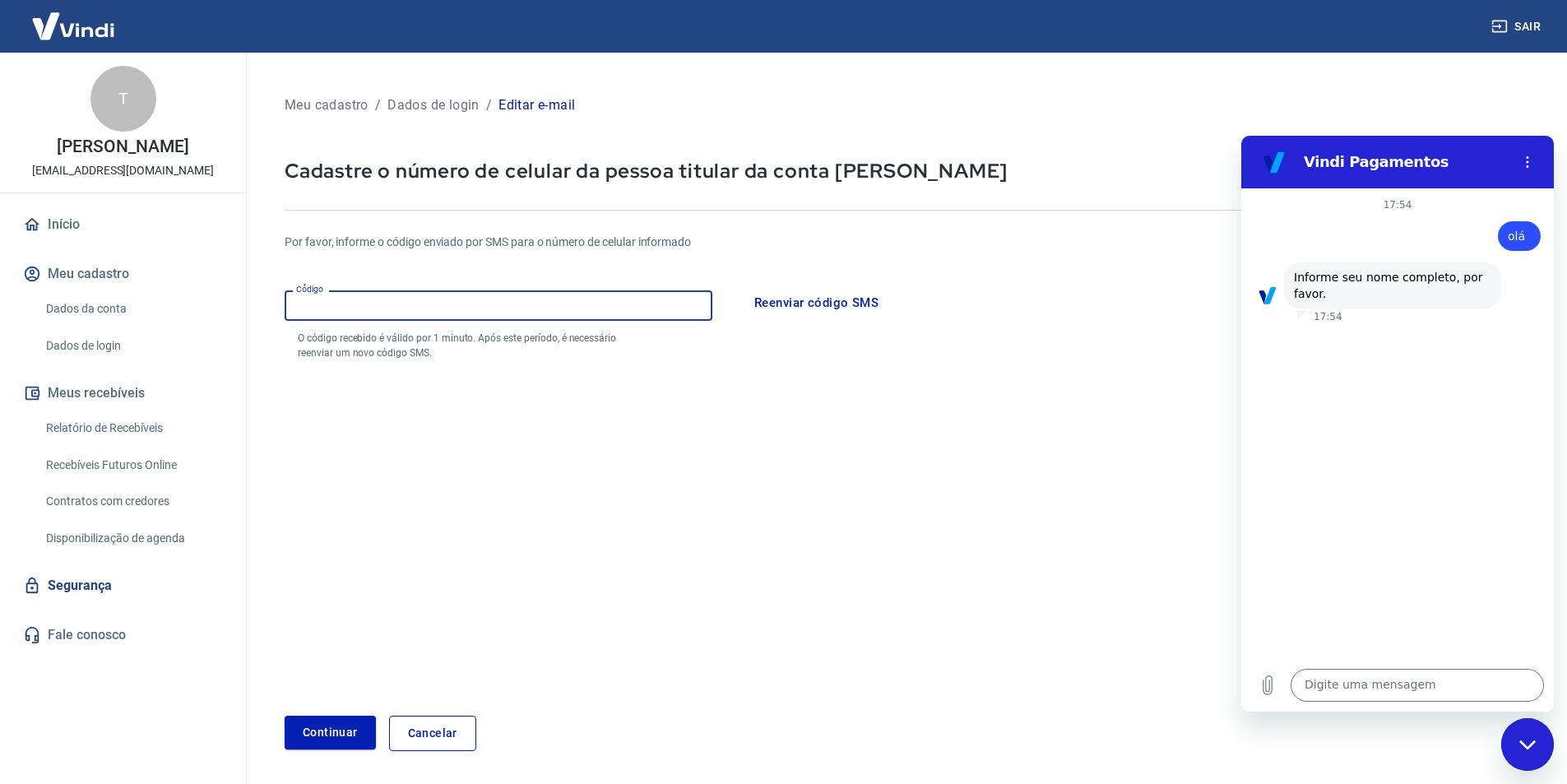
click at [490, 304] on input "Código" at bounding box center [498, 306] width 428 height 31
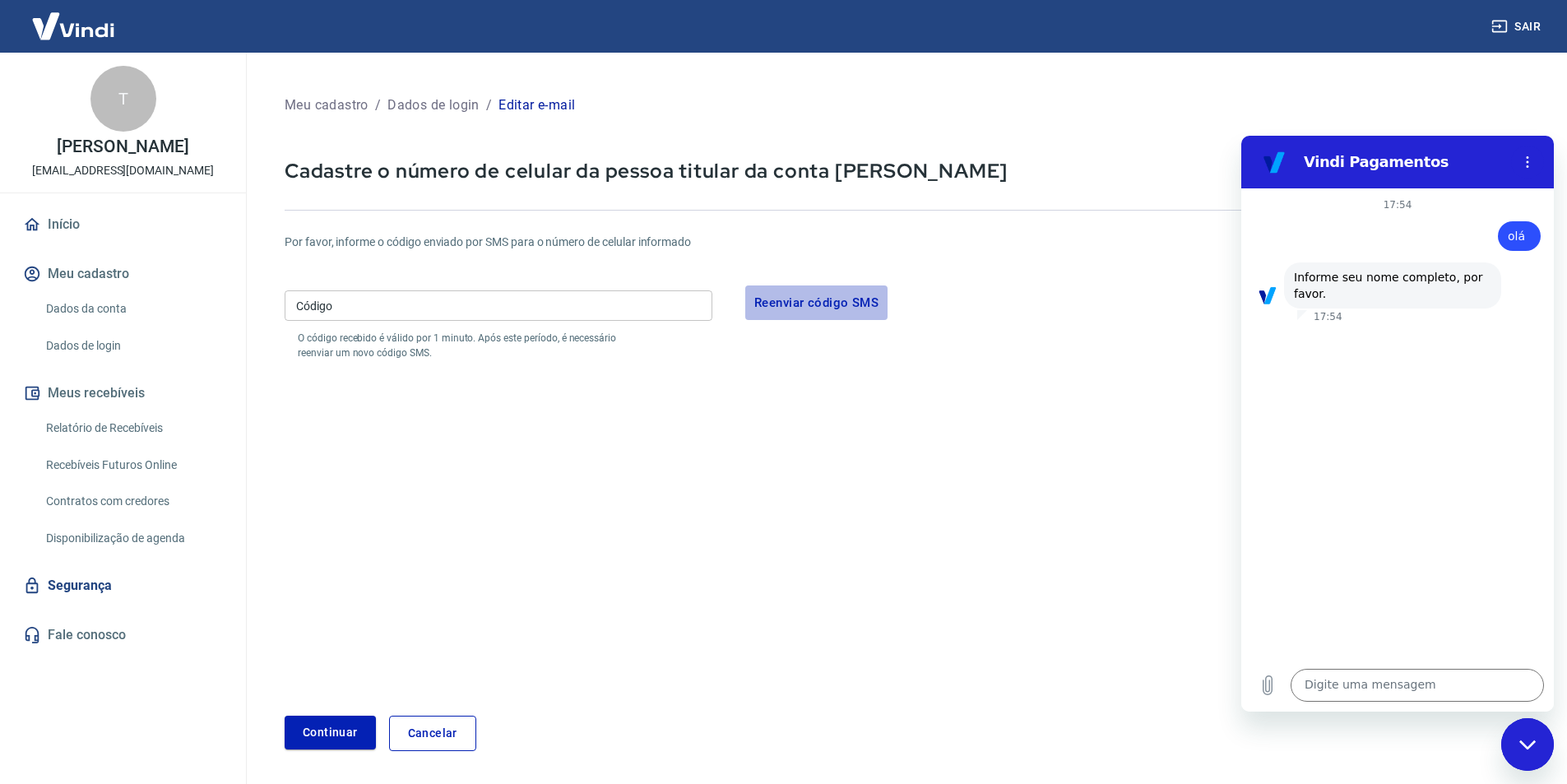
click at [803, 298] on button "Reenviar código SMS" at bounding box center [817, 302] width 142 height 34
